Goal: Information Seeking & Learning: Learn about a topic

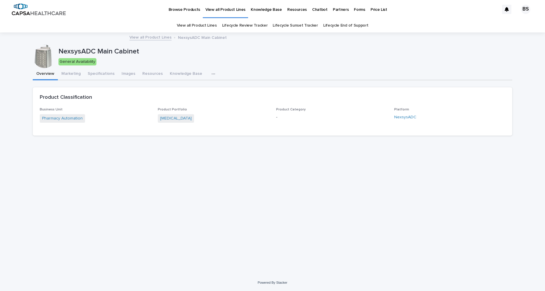
click at [225, 7] on p "View all Product Lines" at bounding box center [225, 6] width 40 height 12
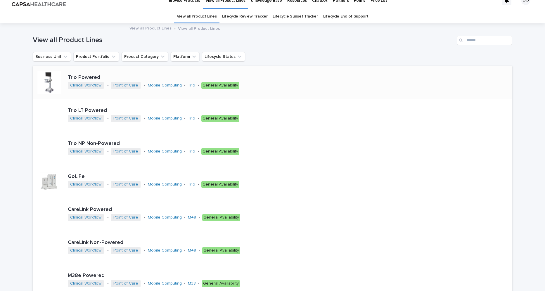
scroll to position [14, 0]
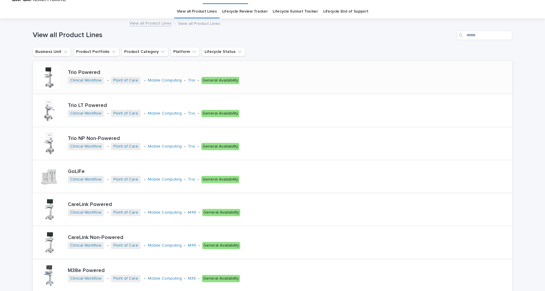
click at [280, 72] on div "Trio Powered Clinical Workflow • Point of Care • Mobile Computing • Trio • Gene…" at bounding box center [273, 77] width 480 height 33
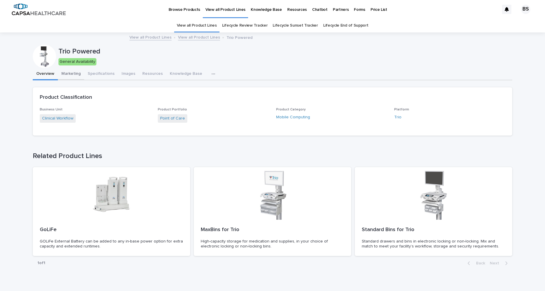
click at [73, 75] on button "Marketing" at bounding box center [71, 74] width 26 height 12
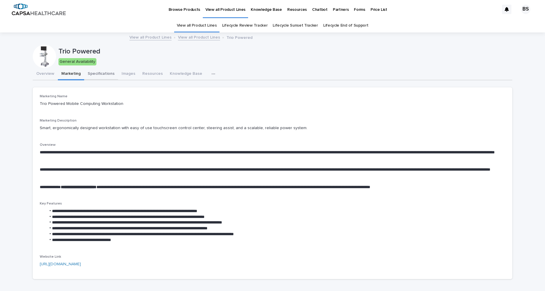
click at [103, 73] on button "Specifications" at bounding box center [101, 74] width 34 height 12
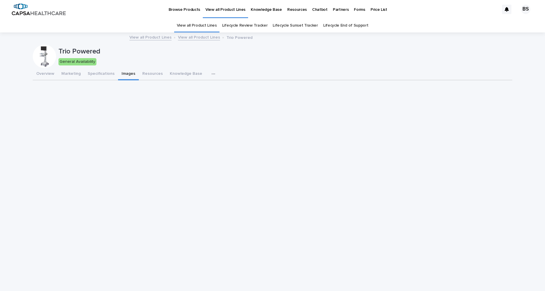
click at [128, 75] on button "Images" at bounding box center [128, 74] width 21 height 12
click at [146, 77] on button "Resources" at bounding box center [152, 74] width 27 height 12
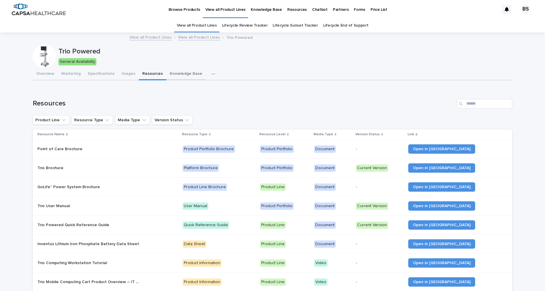
click at [171, 71] on button "Knowledge Base" at bounding box center [185, 74] width 39 height 12
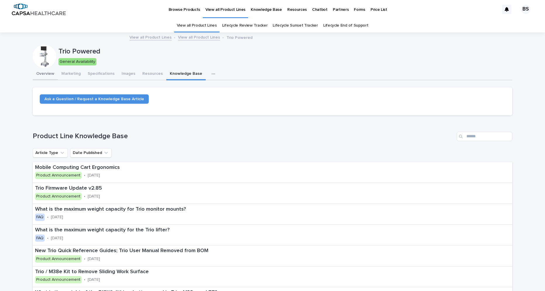
click at [53, 71] on button "Overview" at bounding box center [45, 74] width 25 height 12
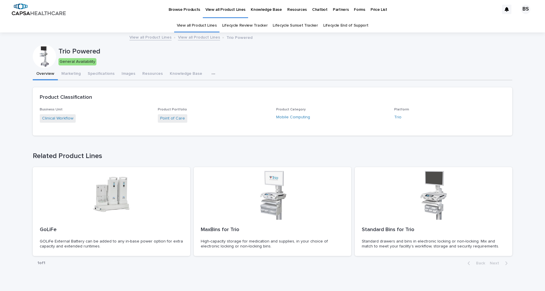
click at [314, 7] on p "Chatbot" at bounding box center [319, 6] width 15 height 12
